Goal: Task Accomplishment & Management: Use online tool/utility

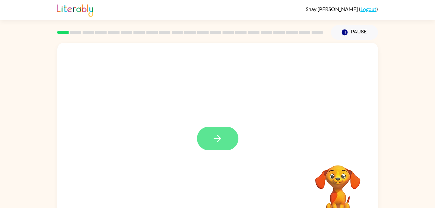
click at [232, 144] on button "button" at bounding box center [217, 139] width 41 height 24
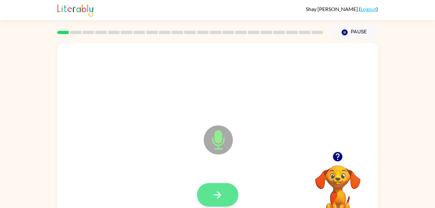
click at [218, 189] on icon "button" at bounding box center [217, 194] width 11 height 11
click at [214, 195] on icon "button" at bounding box center [217, 194] width 11 height 11
click at [220, 193] on icon "button" at bounding box center [217, 194] width 11 height 11
click at [224, 196] on button "button" at bounding box center [217, 195] width 41 height 24
click at [225, 189] on button "button" at bounding box center [217, 195] width 41 height 24
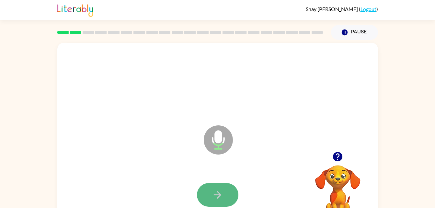
click at [211, 199] on button "button" at bounding box center [217, 195] width 41 height 24
click at [204, 202] on button "button" at bounding box center [217, 195] width 41 height 24
click at [216, 204] on button "button" at bounding box center [217, 195] width 41 height 24
click at [220, 194] on icon "button" at bounding box center [217, 194] width 7 height 7
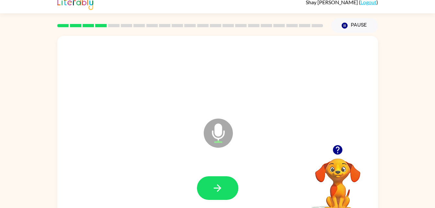
scroll to position [9, 0]
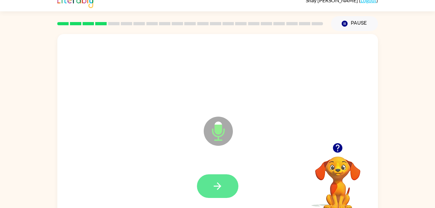
click at [219, 189] on icon "button" at bounding box center [217, 185] width 11 height 11
click at [218, 192] on button "button" at bounding box center [217, 186] width 41 height 24
click at [225, 184] on button "button" at bounding box center [217, 186] width 41 height 24
click at [218, 189] on icon "button" at bounding box center [217, 185] width 7 height 7
click at [218, 187] on icon "button" at bounding box center [217, 185] width 11 height 11
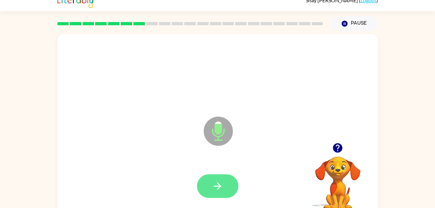
click at [225, 188] on button "button" at bounding box center [217, 186] width 41 height 24
click at [218, 193] on button "button" at bounding box center [217, 186] width 41 height 24
click at [219, 189] on icon "button" at bounding box center [217, 185] width 11 height 11
click at [223, 185] on button "button" at bounding box center [217, 186] width 41 height 24
click at [218, 185] on icon "button" at bounding box center [217, 185] width 11 height 11
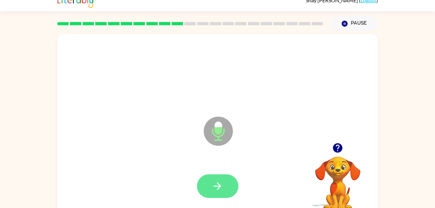
click at [214, 186] on icon "button" at bounding box center [217, 185] width 7 height 7
click at [222, 187] on icon "button" at bounding box center [217, 185] width 11 height 11
click at [226, 189] on button "button" at bounding box center [217, 186] width 41 height 24
click at [210, 188] on button "button" at bounding box center [217, 186] width 41 height 24
click at [220, 188] on icon "button" at bounding box center [217, 185] width 11 height 11
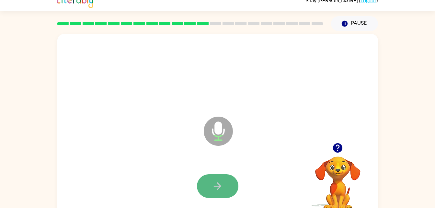
click at [219, 189] on icon "button" at bounding box center [217, 185] width 11 height 11
click at [216, 191] on icon "button" at bounding box center [217, 185] width 11 height 11
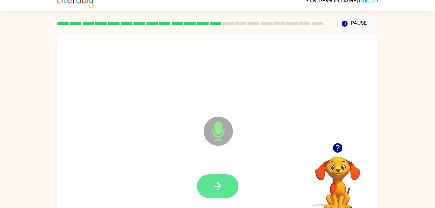
click at [217, 188] on icon "button" at bounding box center [217, 185] width 11 height 11
click at [212, 190] on icon "button" at bounding box center [217, 185] width 11 height 11
click at [220, 188] on icon "button" at bounding box center [217, 185] width 11 height 11
click at [221, 185] on icon "button" at bounding box center [217, 185] width 11 height 11
click at [222, 178] on button "button" at bounding box center [217, 186] width 41 height 24
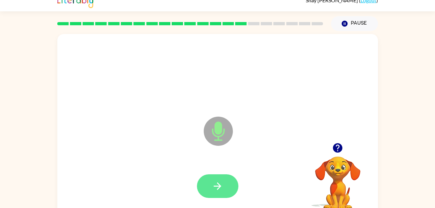
click at [221, 184] on icon "button" at bounding box center [217, 185] width 11 height 11
click at [216, 185] on icon "button" at bounding box center [217, 185] width 11 height 11
click at [222, 189] on icon "button" at bounding box center [217, 185] width 11 height 11
click at [232, 188] on button "button" at bounding box center [217, 186] width 41 height 24
click at [219, 190] on icon "button" at bounding box center [217, 185] width 11 height 11
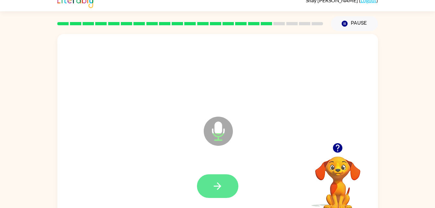
click at [222, 189] on icon "button" at bounding box center [217, 185] width 11 height 11
click at [217, 189] on icon "button" at bounding box center [217, 185] width 7 height 7
click at [213, 189] on icon "button" at bounding box center [217, 185] width 11 height 11
click at [214, 193] on button "button" at bounding box center [217, 186] width 41 height 24
click at [210, 191] on button "button" at bounding box center [217, 186] width 41 height 24
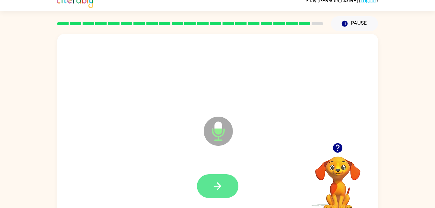
click at [222, 187] on icon "button" at bounding box center [217, 185] width 11 height 11
click at [221, 188] on icon "button" at bounding box center [217, 185] width 11 height 11
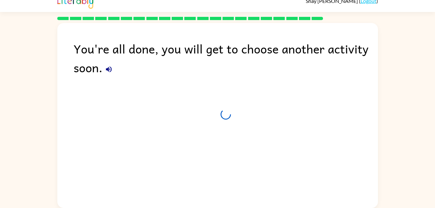
scroll to position [8, 0]
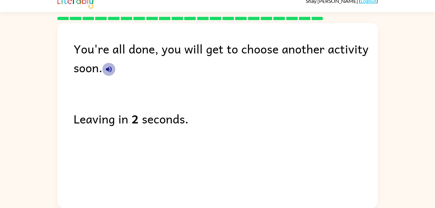
click at [111, 72] on icon "button" at bounding box center [109, 69] width 8 height 8
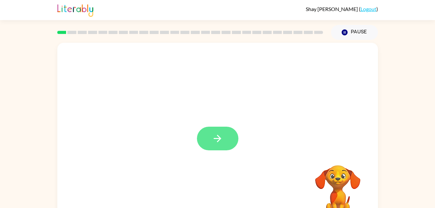
click at [214, 131] on button "button" at bounding box center [217, 139] width 41 height 24
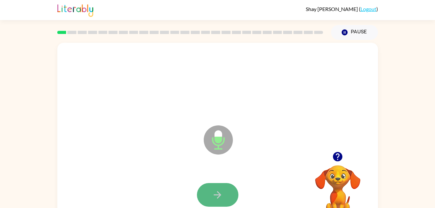
click at [208, 197] on button "button" at bounding box center [217, 195] width 41 height 24
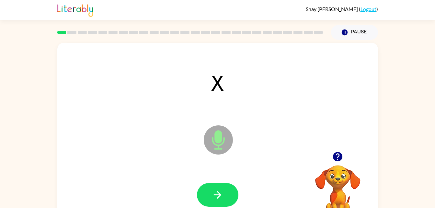
click at [184, 194] on div at bounding box center [218, 194] width 308 height 53
click at [208, 193] on button "button" at bounding box center [217, 195] width 41 height 24
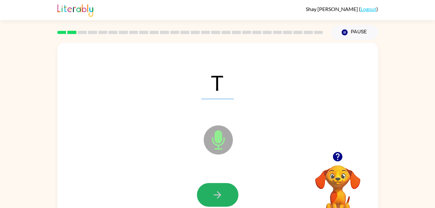
click at [208, 193] on button "button" at bounding box center [217, 195] width 41 height 24
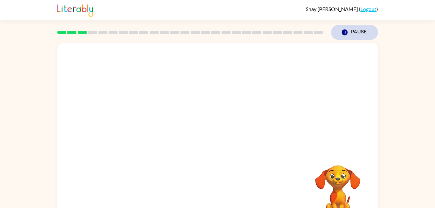
click at [360, 31] on button "Pause Pause" at bounding box center [354, 32] width 47 height 15
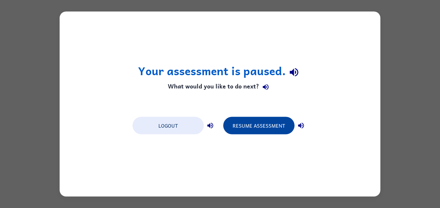
click at [255, 128] on button "Resume Assessment" at bounding box center [258, 125] width 71 height 17
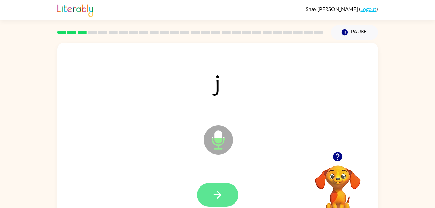
click at [209, 188] on button "button" at bounding box center [217, 195] width 41 height 24
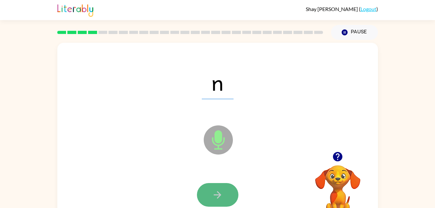
click at [212, 198] on icon "button" at bounding box center [217, 194] width 11 height 11
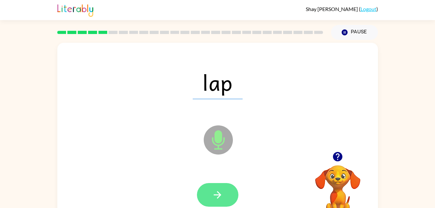
click at [218, 196] on icon "button" at bounding box center [217, 194] width 11 height 11
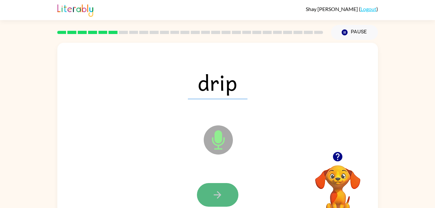
click at [209, 189] on button "button" at bounding box center [217, 195] width 41 height 24
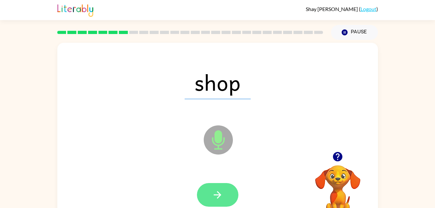
click at [211, 191] on button "button" at bounding box center [217, 195] width 41 height 24
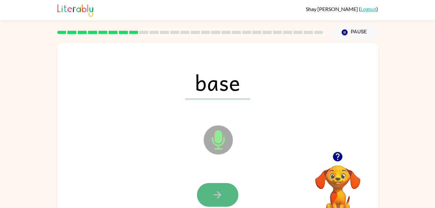
click at [221, 192] on icon "button" at bounding box center [217, 194] width 11 height 11
click at [212, 189] on icon "button" at bounding box center [217, 194] width 11 height 11
click at [208, 194] on button "button" at bounding box center [217, 195] width 41 height 24
click at [216, 186] on button "button" at bounding box center [217, 195] width 41 height 24
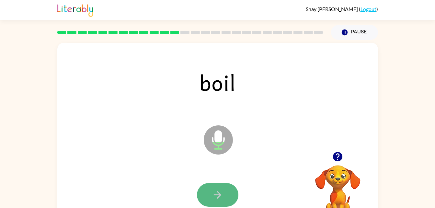
click at [217, 197] on icon "button" at bounding box center [217, 194] width 11 height 11
click at [217, 194] on icon "button" at bounding box center [217, 194] width 7 height 7
click at [214, 196] on icon "button" at bounding box center [217, 194] width 11 height 11
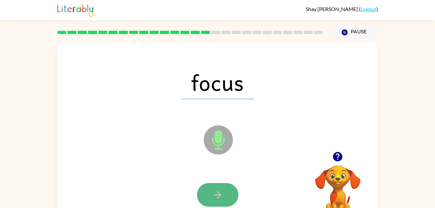
click at [225, 195] on button "button" at bounding box center [217, 195] width 41 height 24
click at [208, 184] on button "button" at bounding box center [217, 195] width 41 height 24
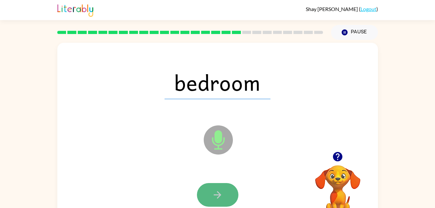
click at [215, 192] on icon "button" at bounding box center [217, 194] width 11 height 11
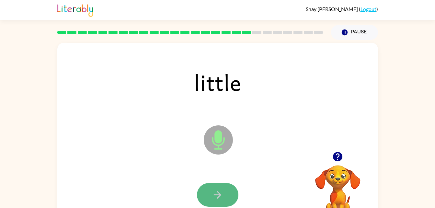
click at [215, 192] on icon "button" at bounding box center [217, 194] width 11 height 11
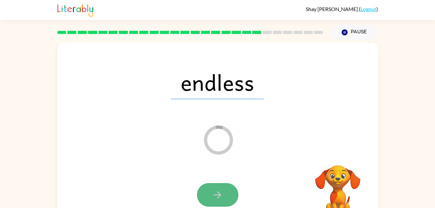
click at [207, 190] on button "button" at bounding box center [217, 195] width 41 height 24
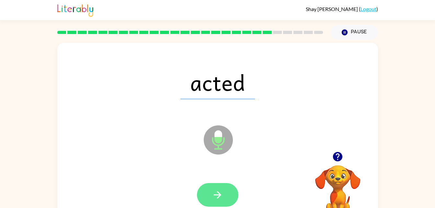
click at [211, 192] on button "button" at bounding box center [217, 195] width 41 height 24
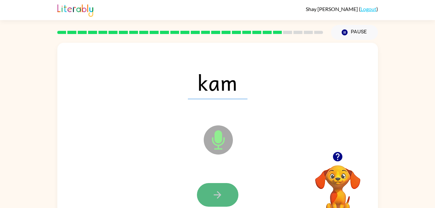
click at [207, 192] on button "button" at bounding box center [217, 195] width 41 height 24
click at [224, 191] on button "button" at bounding box center [217, 195] width 41 height 24
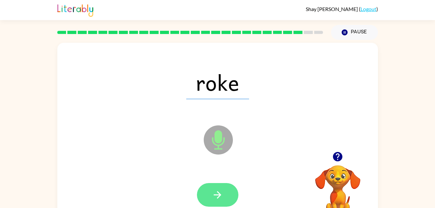
click at [224, 186] on button "button" at bounding box center [217, 195] width 41 height 24
click at [223, 196] on button "button" at bounding box center [217, 195] width 41 height 24
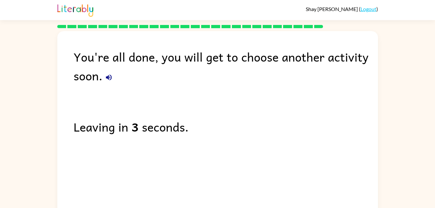
click at [105, 81] on icon "button" at bounding box center [109, 77] width 8 height 8
click at [114, 79] on button "button" at bounding box center [108, 77] width 13 height 13
click at [111, 81] on button "button" at bounding box center [108, 77] width 13 height 13
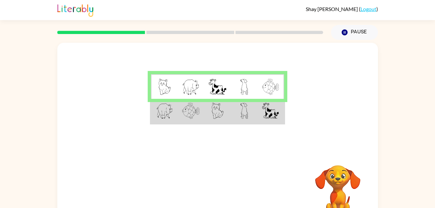
click at [243, 114] on img at bounding box center [244, 111] width 8 height 16
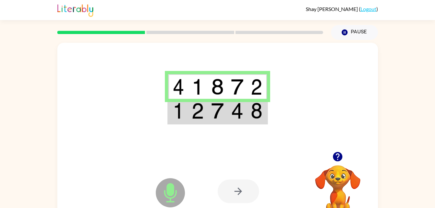
click at [231, 115] on img at bounding box center [237, 111] width 12 height 16
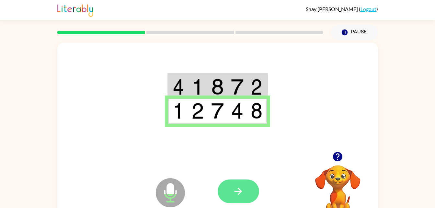
click at [245, 186] on button "button" at bounding box center [238, 191] width 41 height 24
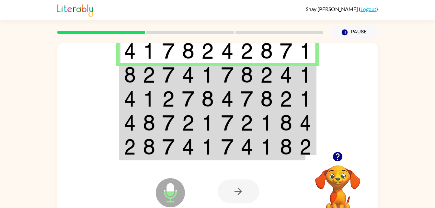
click at [147, 70] on img at bounding box center [149, 75] width 12 height 16
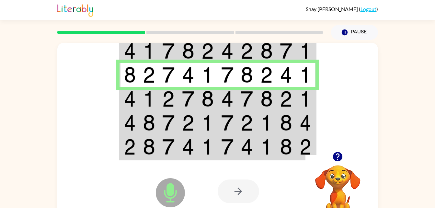
click at [139, 97] on td at bounding box center [149, 99] width 20 height 24
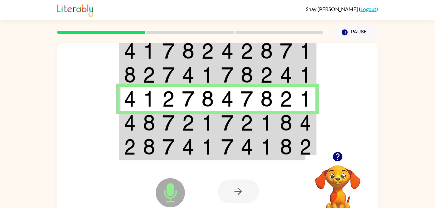
click at [150, 123] on img at bounding box center [149, 123] width 12 height 16
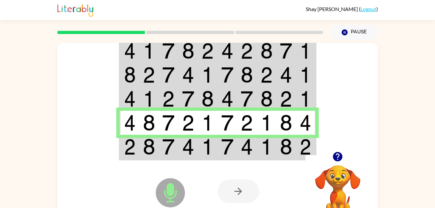
click at [240, 145] on td at bounding box center [247, 147] width 20 height 25
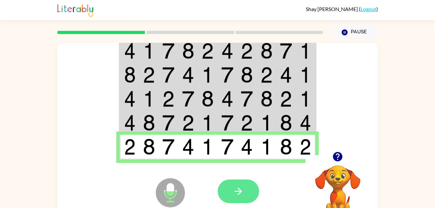
click at [235, 195] on icon "button" at bounding box center [237, 190] width 11 height 11
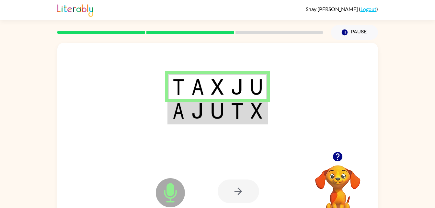
click at [196, 115] on img at bounding box center [197, 111] width 12 height 16
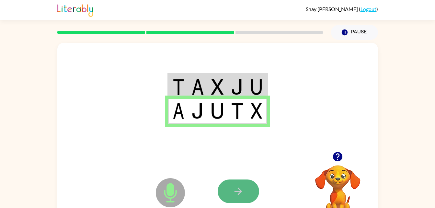
click at [241, 190] on icon "button" at bounding box center [237, 190] width 7 height 7
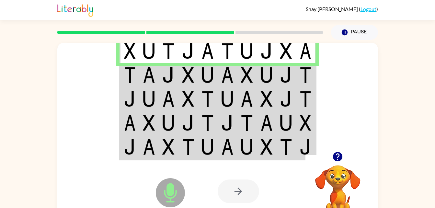
click at [158, 77] on td at bounding box center [149, 75] width 20 height 24
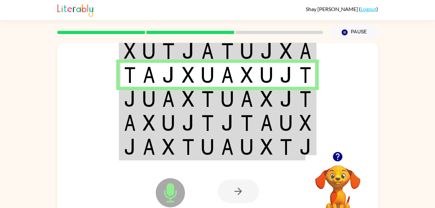
click at [162, 96] on img at bounding box center [168, 99] width 12 height 16
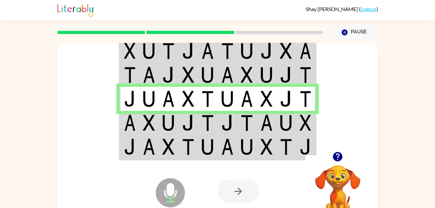
click at [146, 126] on img at bounding box center [149, 123] width 12 height 16
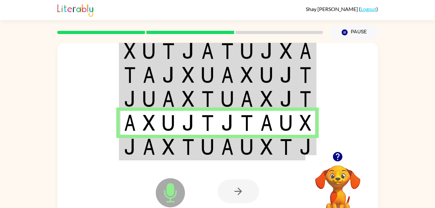
click at [157, 146] on td at bounding box center [149, 147] width 20 height 25
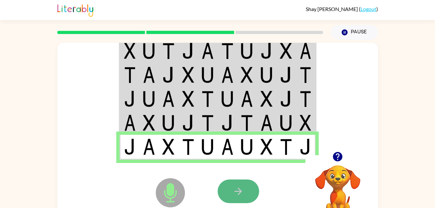
click at [244, 188] on button "button" at bounding box center [238, 191] width 41 height 24
